Goal: Information Seeking & Learning: Learn about a topic

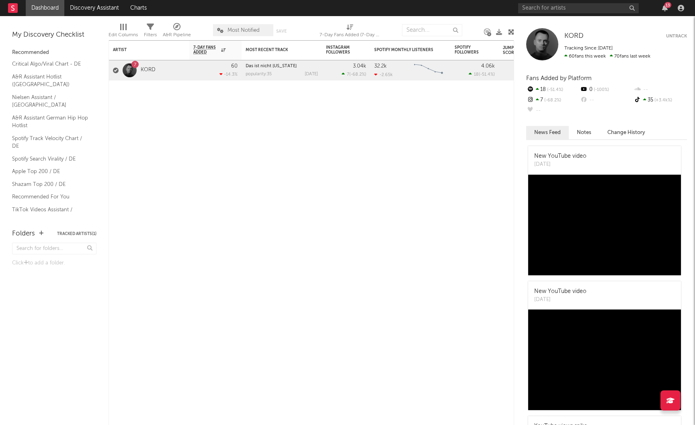
click at [125, 66] on div at bounding box center [130, 70] width 14 height 14
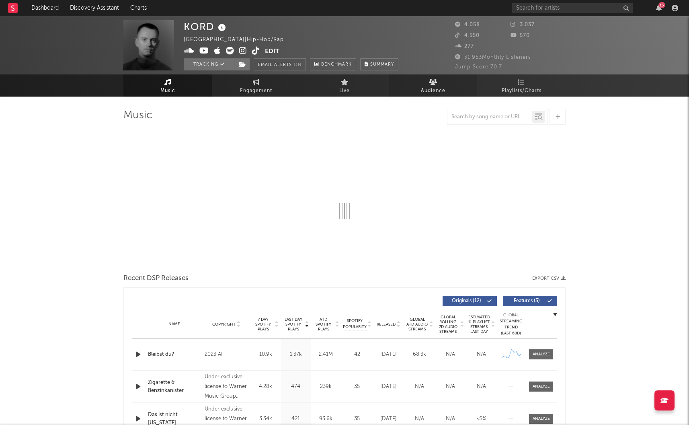
select select "6m"
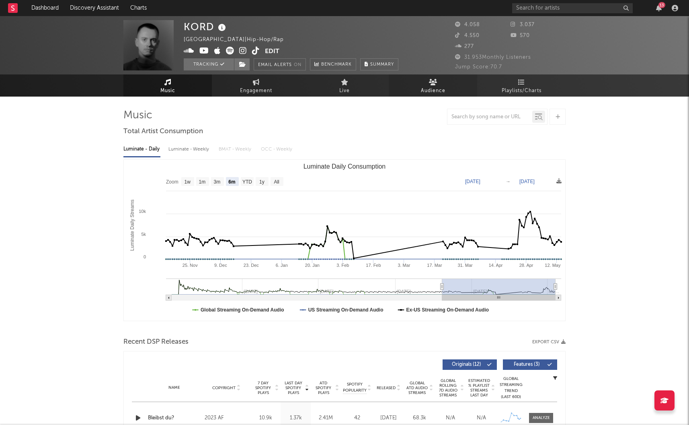
click at [440, 84] on link "Audience" at bounding box center [433, 85] width 88 height 22
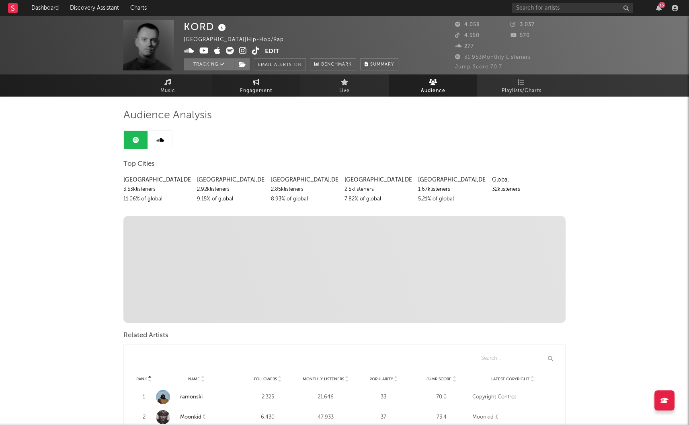
click at [261, 86] on span "Engagement" at bounding box center [256, 91] width 32 height 10
select select "1w"
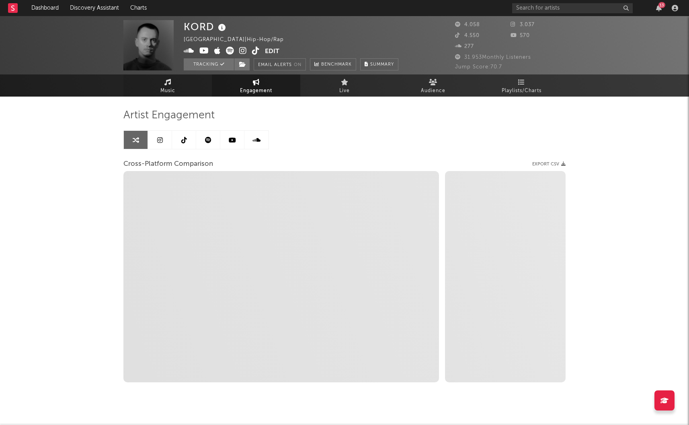
click at [164, 84] on icon at bounding box center [167, 82] width 7 height 6
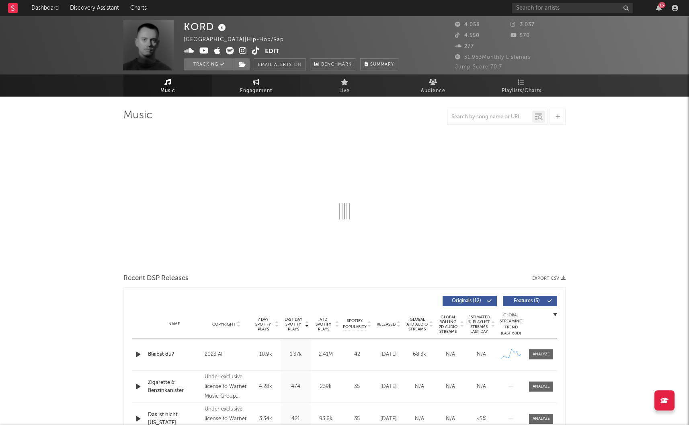
click at [257, 84] on icon at bounding box center [256, 82] width 7 height 6
select select "1w"
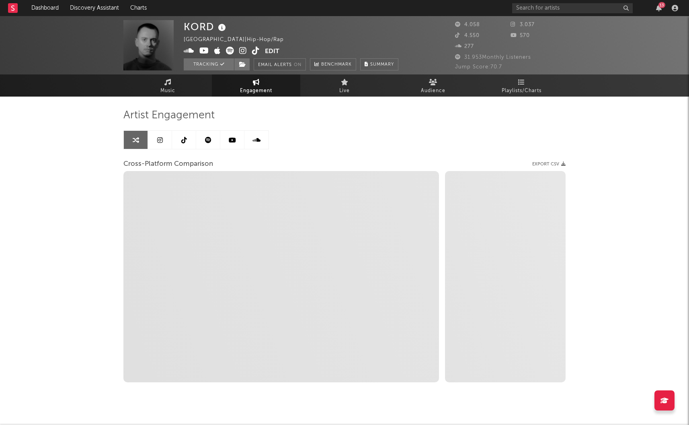
click at [164, 140] on link at bounding box center [160, 140] width 24 height 18
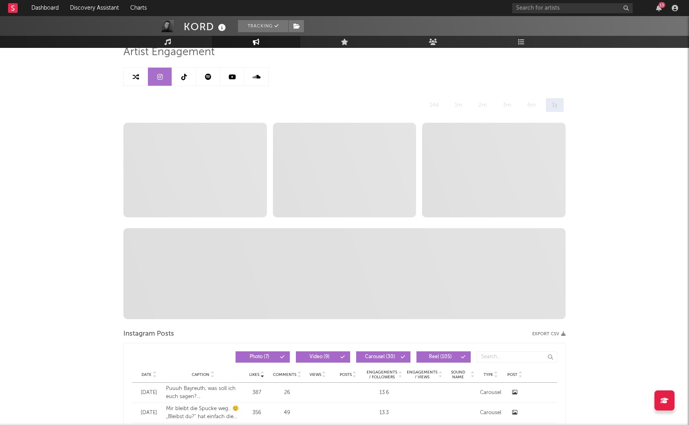
scroll to position [65, 0]
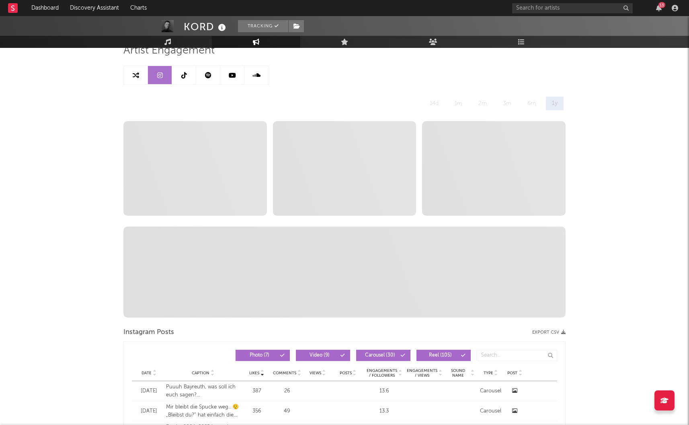
select select "6m"
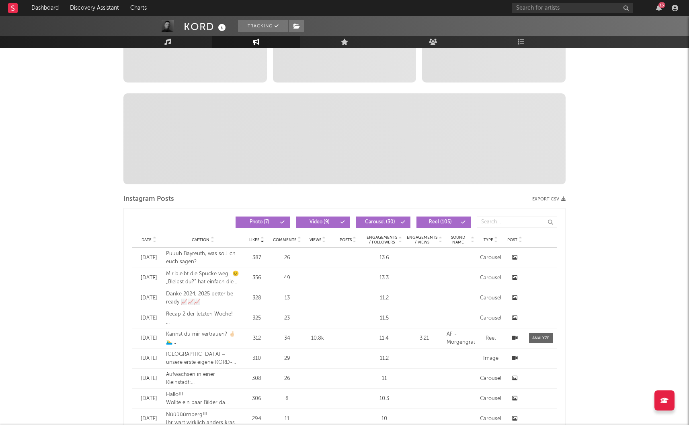
scroll to position [0, 0]
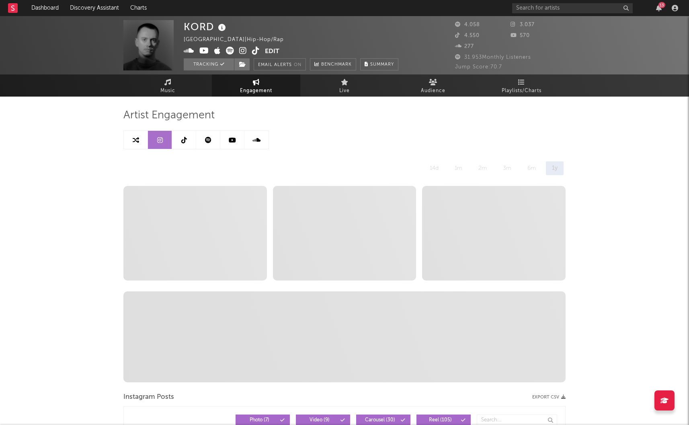
click at [140, 134] on link at bounding box center [136, 140] width 24 height 18
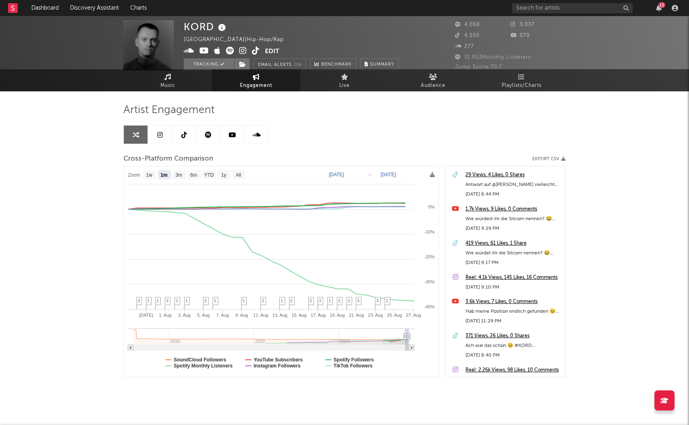
scroll to position [14, 0]
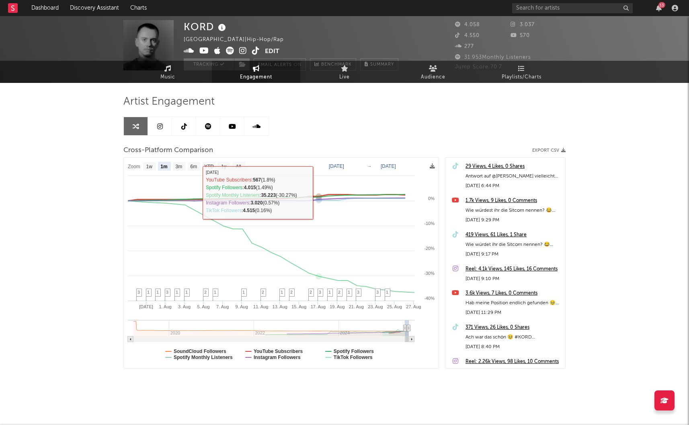
click at [332, 136] on div "Artist Engagement Cross-Platform Comparison Export CSV Zoom 1w 1m 3m 6m YTD 1y …" at bounding box center [344, 231] width 442 height 273
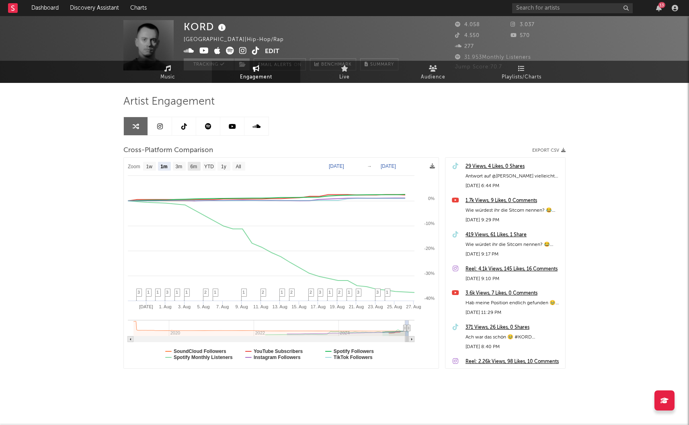
click at [194, 168] on text "6m" at bounding box center [194, 167] width 7 height 6
select select "6m"
type input "[DATE]"
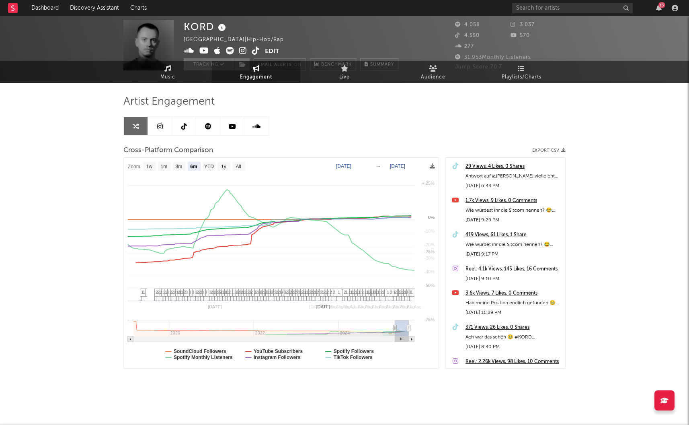
select select "6m"
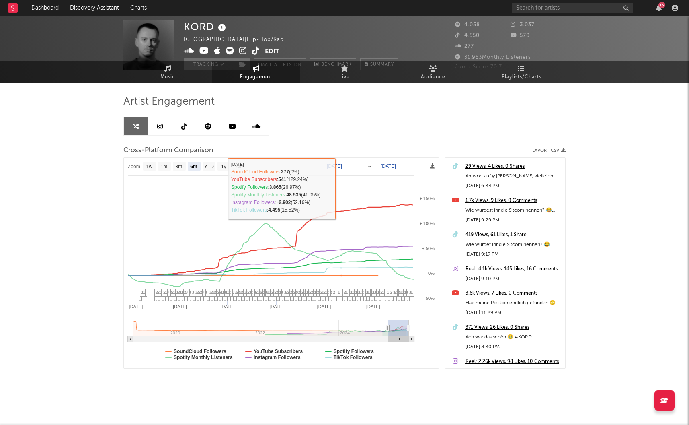
click at [352, 139] on div "Artist Engagement Cross-Platform Comparison Export CSV Zoom 1w 1m 3m 6m YTD 1y …" at bounding box center [344, 231] width 442 height 273
